Goal: Task Accomplishment & Management: Use online tool/utility

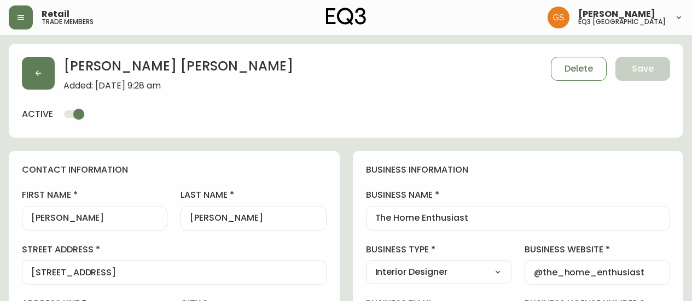
select select "ON"
select select "CA"
select select "CA_EN"
select select "Outreach from a Trade Rep"
select select "Interior Designer"
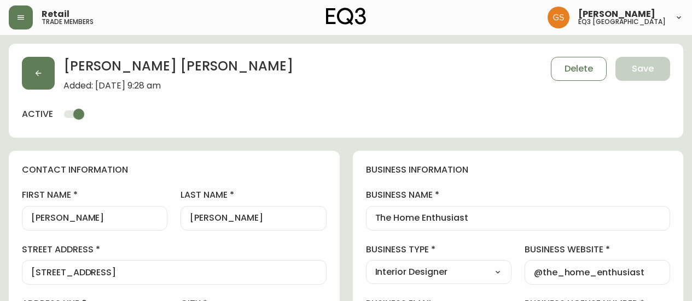
select select "cjw10z96q005b6gs00r6w7pwt"
select select "false"
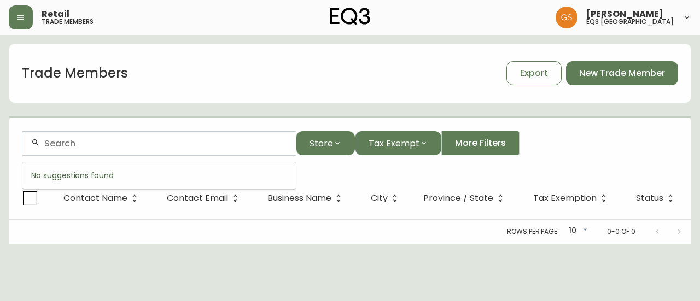
click at [160, 142] on input "text" at bounding box center [165, 143] width 243 height 10
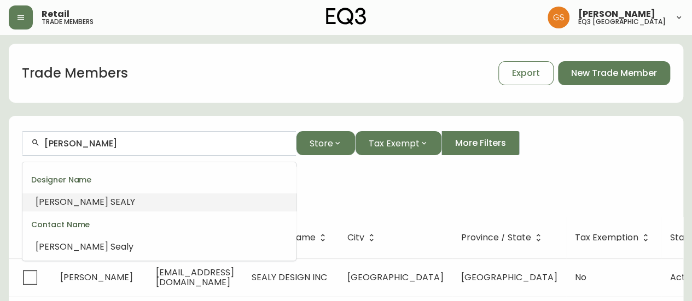
drag, startPoint x: 133, startPoint y: 147, endPoint x: 73, endPoint y: 143, distance: 60.3
click at [73, 143] on input "[PERSON_NAME]" at bounding box center [165, 143] width 243 height 10
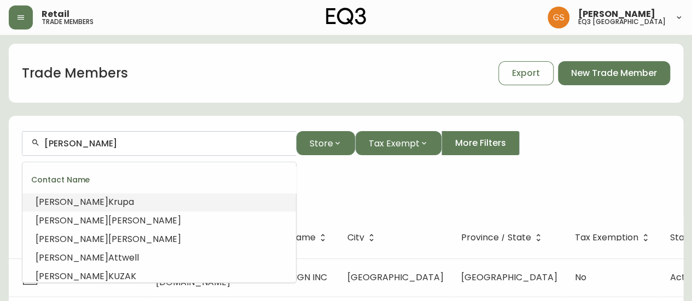
type input "[PERSON_NAME]"
click at [202, 90] on div "Trade Members Export New Trade Member" at bounding box center [346, 73] width 675 height 35
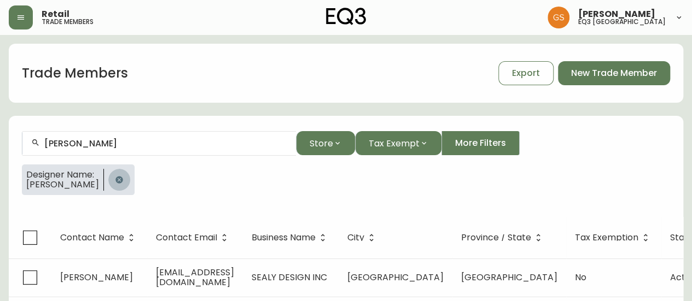
click at [115, 180] on icon "button" at bounding box center [118, 179] width 7 height 7
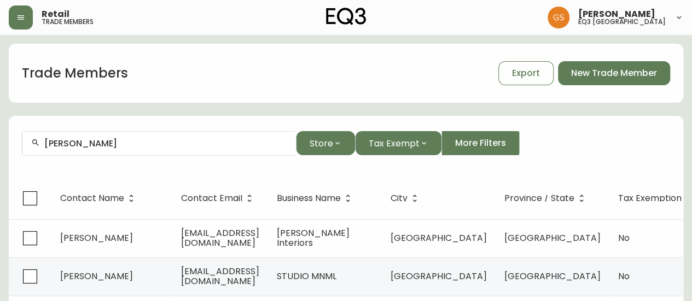
drag, startPoint x: 97, startPoint y: 149, endPoint x: 40, endPoint y: 149, distance: 56.3
click at [33, 149] on div "[PERSON_NAME]" at bounding box center [159, 143] width 274 height 25
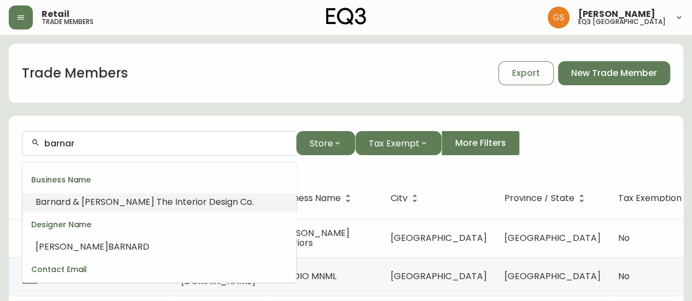
click at [124, 201] on span "d & [PERSON_NAME] The Interior Design Co." at bounding box center [159, 202] width 189 height 13
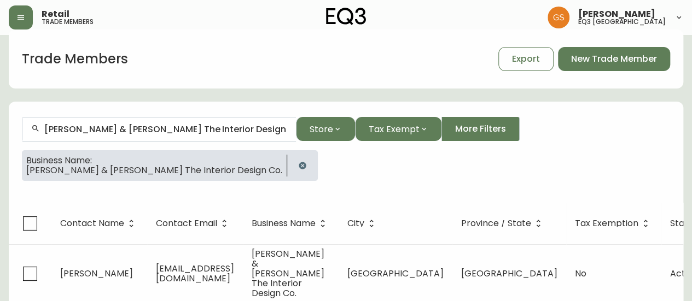
scroll to position [28, 0]
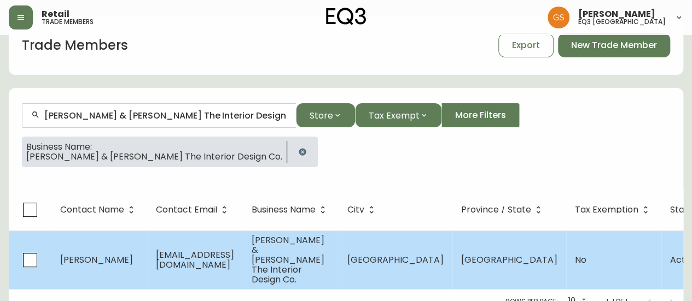
type input "[PERSON_NAME] & [PERSON_NAME] The Interior Design Co."
click at [234, 249] on span "[EMAIL_ADDRESS][DOMAIN_NAME]" at bounding box center [195, 260] width 78 height 22
select select "ON"
select select "CA"
select select "CA_EN"
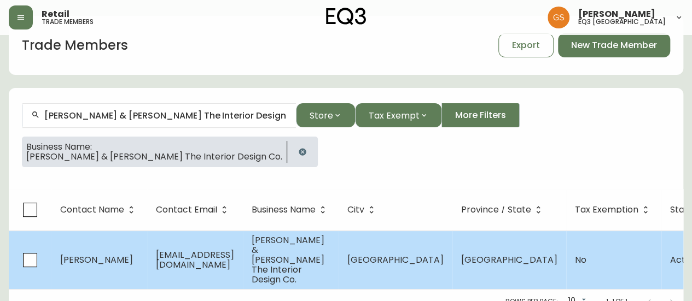
select select "Other"
select select "Interior Designer"
select select "false"
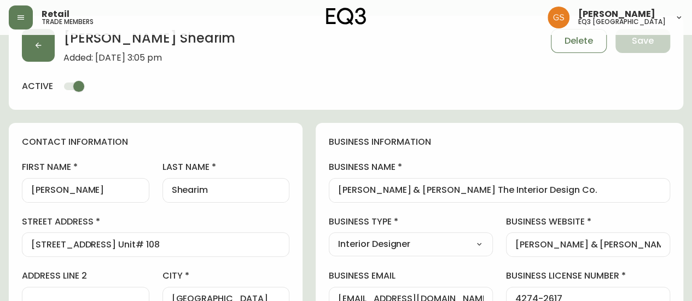
type input "EQ3 [GEOGRAPHIC_DATA]"
select select "cjw10z96q005b6gs00r6w7pwt"
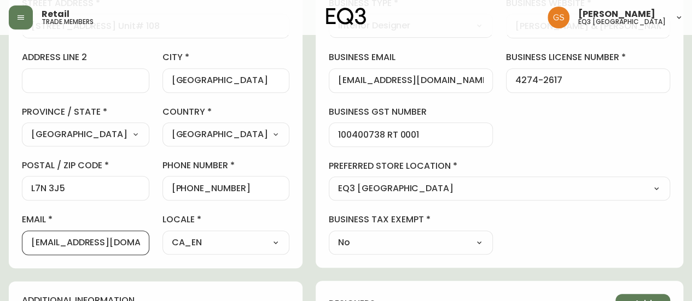
scroll to position [0, 9]
drag, startPoint x: 32, startPoint y: 241, endPoint x: 182, endPoint y: 243, distance: 149.9
click at [182, 243] on div "first name [PERSON_NAME] last name [GEOGRAPHIC_DATA] address [STREET_ADDRESS] U…" at bounding box center [156, 99] width 268 height 312
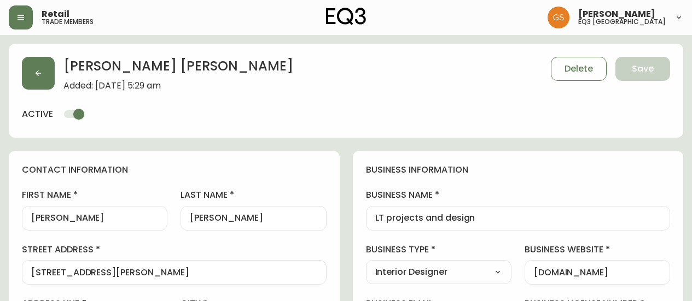
select select "ON"
select select "CA"
select select "CA_EN"
select select "Other"
select select "Interior Designer"
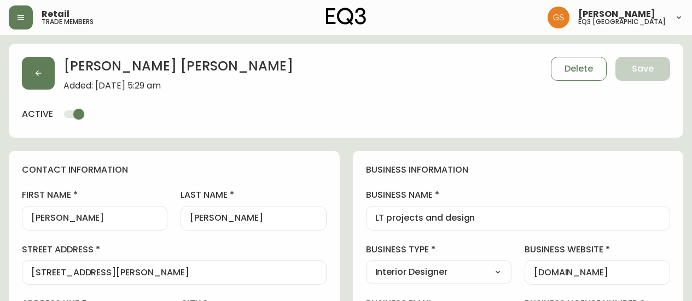
select select "cjw10z96q005b6gs00r6w7pwt"
select select "false"
click at [30, 9] on button "button" at bounding box center [21, 17] width 24 height 24
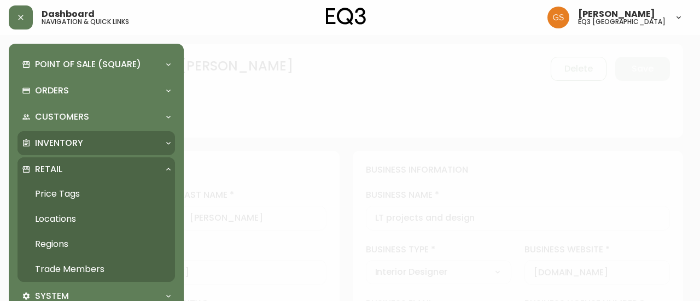
click at [82, 141] on p "Inventory" at bounding box center [59, 143] width 48 height 12
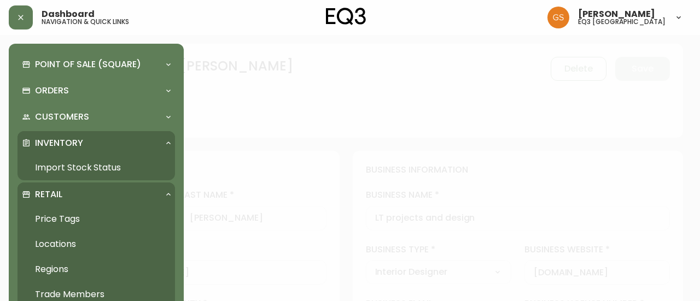
click at [86, 170] on link "Import Stock Status" at bounding box center [97, 167] width 158 height 25
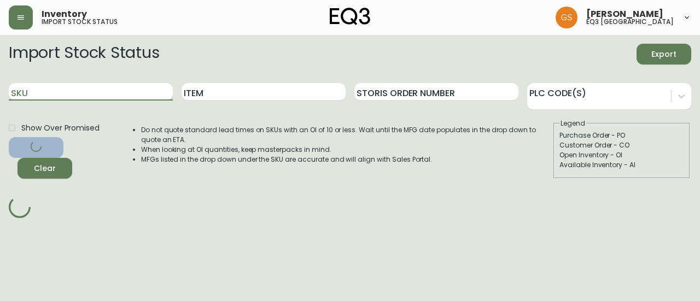
click at [48, 95] on input "SKU" at bounding box center [91, 92] width 164 height 18
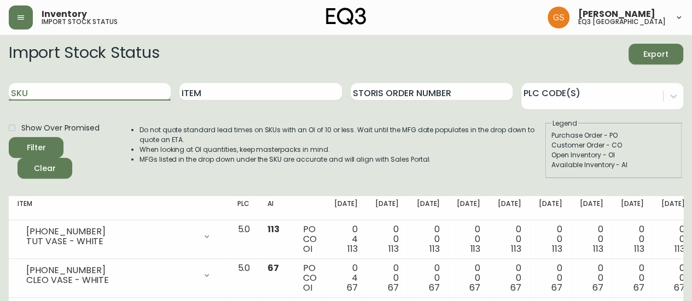
paste input "3020-845-15-A"
type input "3020-845-15-A"
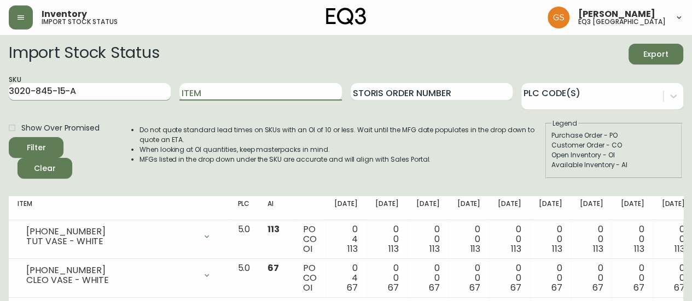
click at [134, 89] on input "3020-845-15-A" at bounding box center [90, 92] width 162 height 18
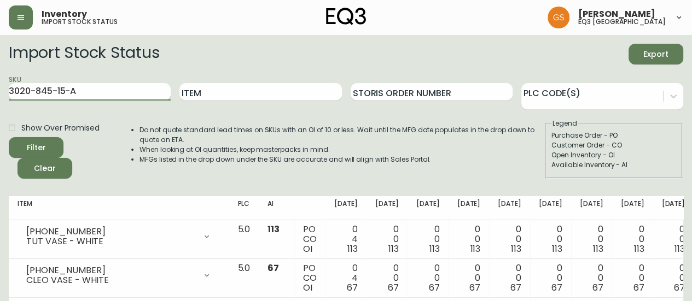
click at [9, 137] on button "Filter" at bounding box center [36, 147] width 55 height 21
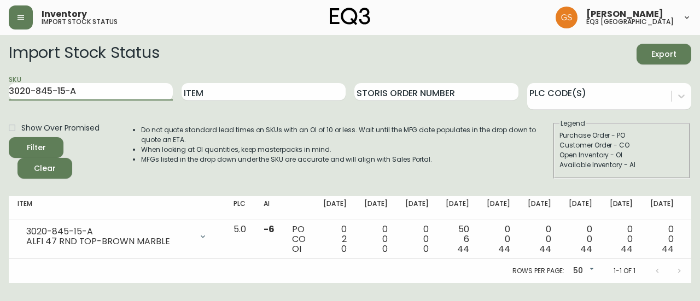
drag, startPoint x: 84, startPoint y: 98, endPoint x: 0, endPoint y: 56, distance: 93.9
click at [1, 99] on main "Import Stock Status Export SKU 3020-845-15-A Item Storis Order Number PLC Code(…" at bounding box center [350, 159] width 700 height 248
paste input "3020-845-15-B"
type input "3020-845-15-B"
click at [129, 95] on input "3020-845-15-B" at bounding box center [91, 92] width 164 height 18
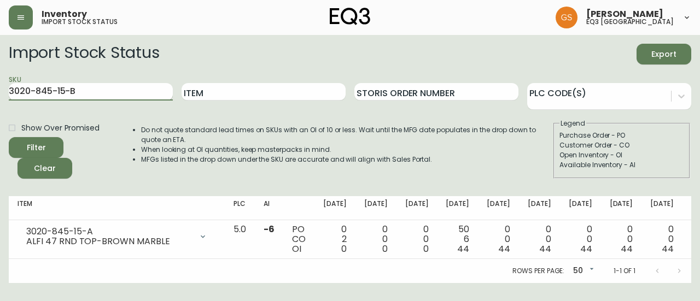
click at [9, 137] on button "Filter" at bounding box center [36, 147] width 55 height 21
drag, startPoint x: 86, startPoint y: 88, endPoint x: 5, endPoint y: 86, distance: 81.0
click at [5, 86] on main "Import Stock Status Export SKU 3020-845-15-B Item Storis Order Number PLC Code(…" at bounding box center [350, 159] width 700 height 248
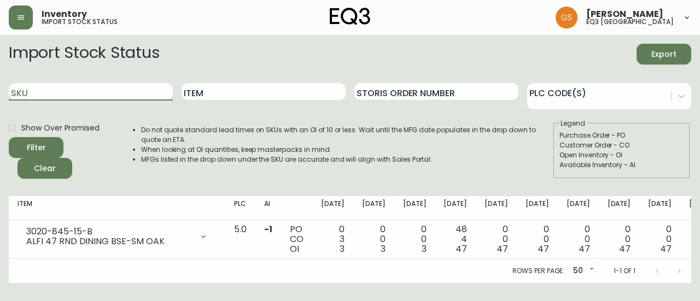
click at [102, 95] on input "SKU" at bounding box center [91, 92] width 164 height 18
paste input "3020-416-13"
type input "3020-416-13"
click at [9, 137] on button "Filter" at bounding box center [36, 147] width 55 height 21
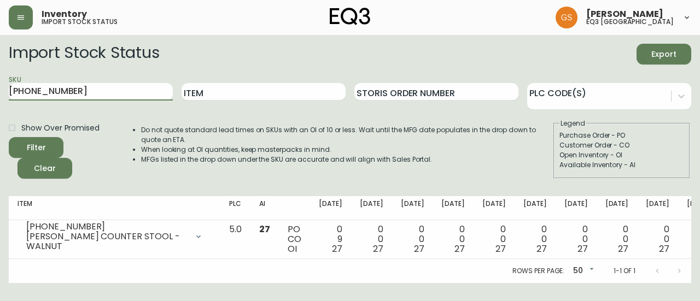
drag, startPoint x: 82, startPoint y: 90, endPoint x: 0, endPoint y: 92, distance: 81.5
click at [0, 92] on main "Import Stock Status Export SKU 3020-416-13 Item Storis Order Number PLC Code(s)…" at bounding box center [350, 159] width 700 height 248
paste input "3020-842-15-A"
type input "3020-842-15-A"
click at [9, 137] on button "Filter" at bounding box center [36, 147] width 55 height 21
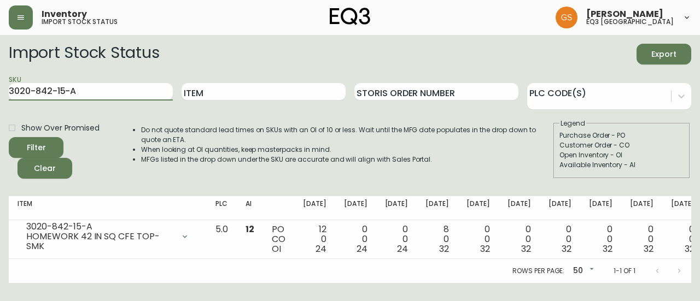
drag, startPoint x: 65, startPoint y: 92, endPoint x: 4, endPoint y: 92, distance: 61.3
click at [4, 92] on main "Import Stock Status Export SKU 3020-842-15-A Item Storis Order Number PLC Code(…" at bounding box center [350, 159] width 700 height 248
paste input "3020-842-15-B"
type input "3020-842-15-B"
drag, startPoint x: 85, startPoint y: 94, endPoint x: 11, endPoint y: 92, distance: 74.4
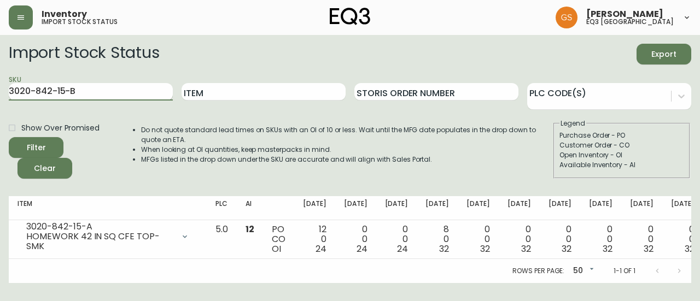
click at [11, 92] on input "3020-842-15-B" at bounding box center [91, 92] width 164 height 18
